Goal: Obtain resource: Obtain resource

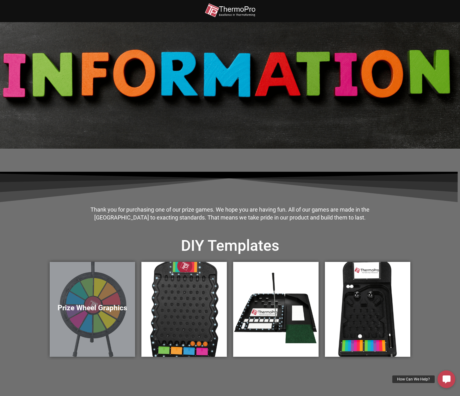
click at [80, 296] on div "Prize Wheel Graphics" at bounding box center [92, 309] width 85 height 95
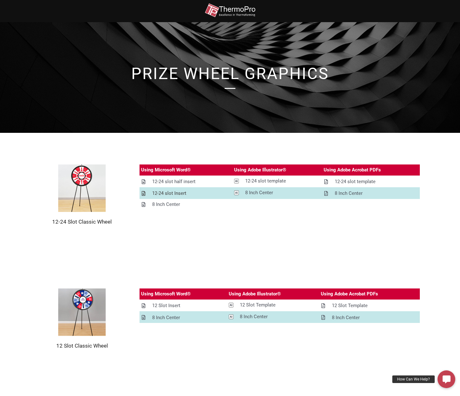
click at [171, 194] on div "12-24 slot Insert" at bounding box center [169, 194] width 34 height 8
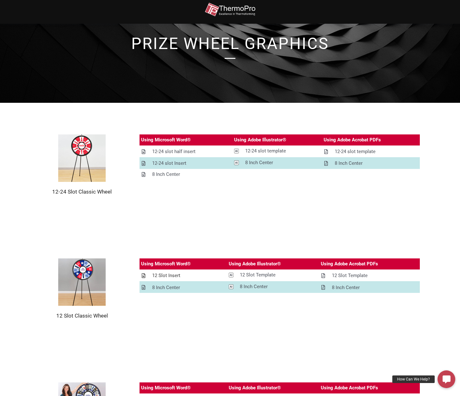
click at [168, 276] on div "12 Slot Insert" at bounding box center [166, 276] width 28 height 8
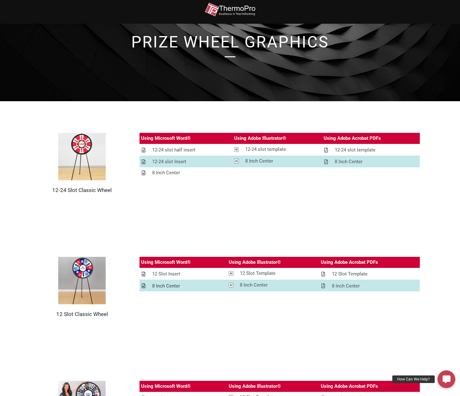
scroll to position [32, 0]
click at [170, 286] on div "8 Inch Center" at bounding box center [166, 286] width 28 height 8
click at [193, 243] on section "12 Slot Classic Wheel Using Microsoft Word® Using Adobe Illustrator® Using Adob…" at bounding box center [230, 287] width 460 height 124
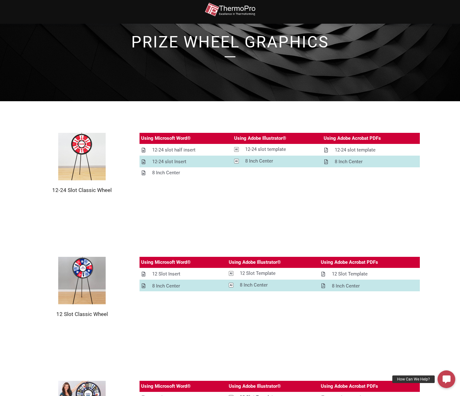
scroll to position [0, 0]
click at [347, 151] on div "12-24 slot template" at bounding box center [355, 150] width 41 height 8
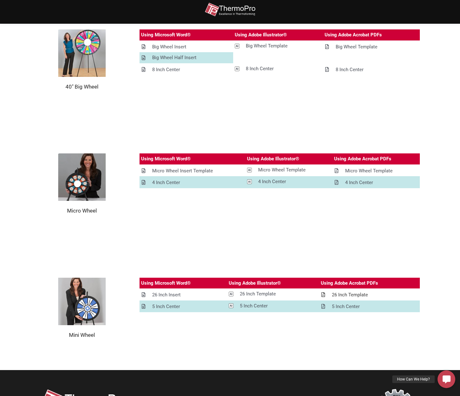
click at [356, 294] on div "26 Inch Template" at bounding box center [350, 295] width 36 height 8
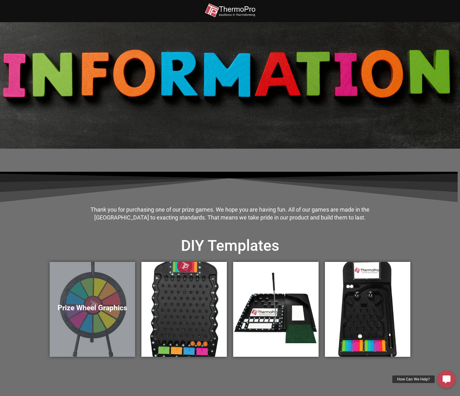
click at [95, 307] on h5 "Prize Wheel Graphics" at bounding box center [92, 308] width 73 height 9
click at [98, 300] on div "Prize Wheel Graphics" at bounding box center [92, 309] width 85 height 95
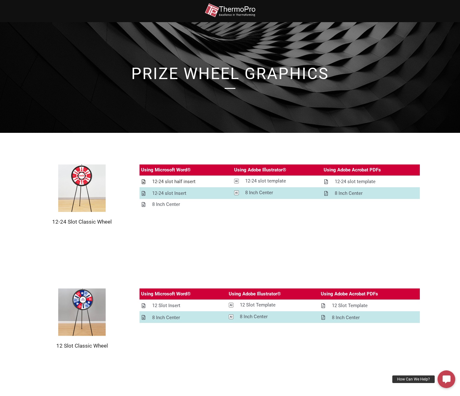
click at [181, 182] on div "12-24 slot half insert" at bounding box center [173, 182] width 43 height 8
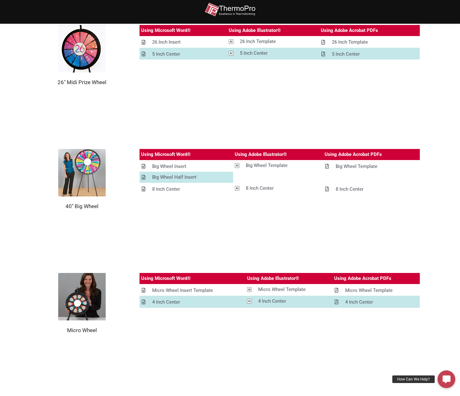
scroll to position [329, 0]
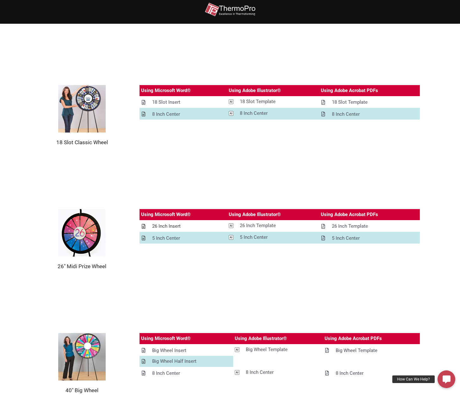
click at [169, 227] on div "26 Inch Insert" at bounding box center [166, 227] width 28 height 8
